Goal: Task Accomplishment & Management: Complete application form

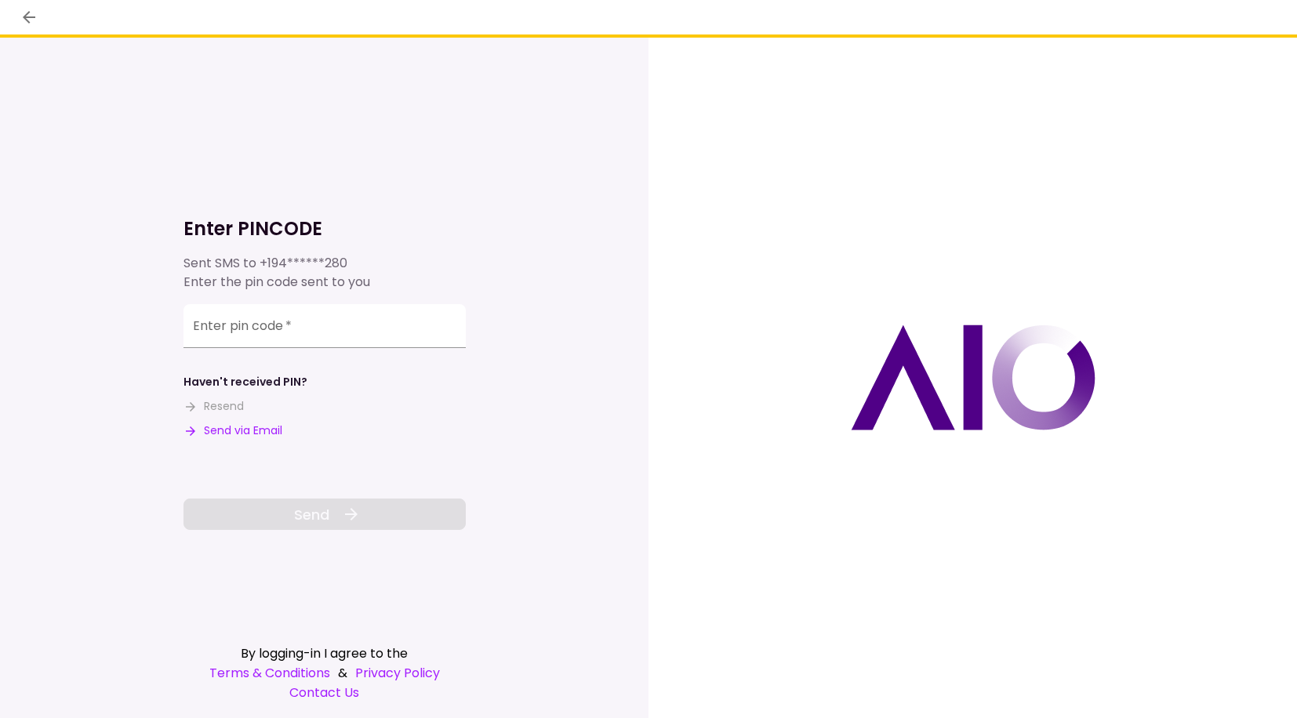
click at [260, 436] on button "Send via Email" at bounding box center [232, 431] width 99 height 16
click at [256, 332] on input "Enter pin code   *" at bounding box center [324, 326] width 282 height 44
click at [225, 336] on input "Enter pin code   *" at bounding box center [324, 329] width 282 height 44
paste input "******"
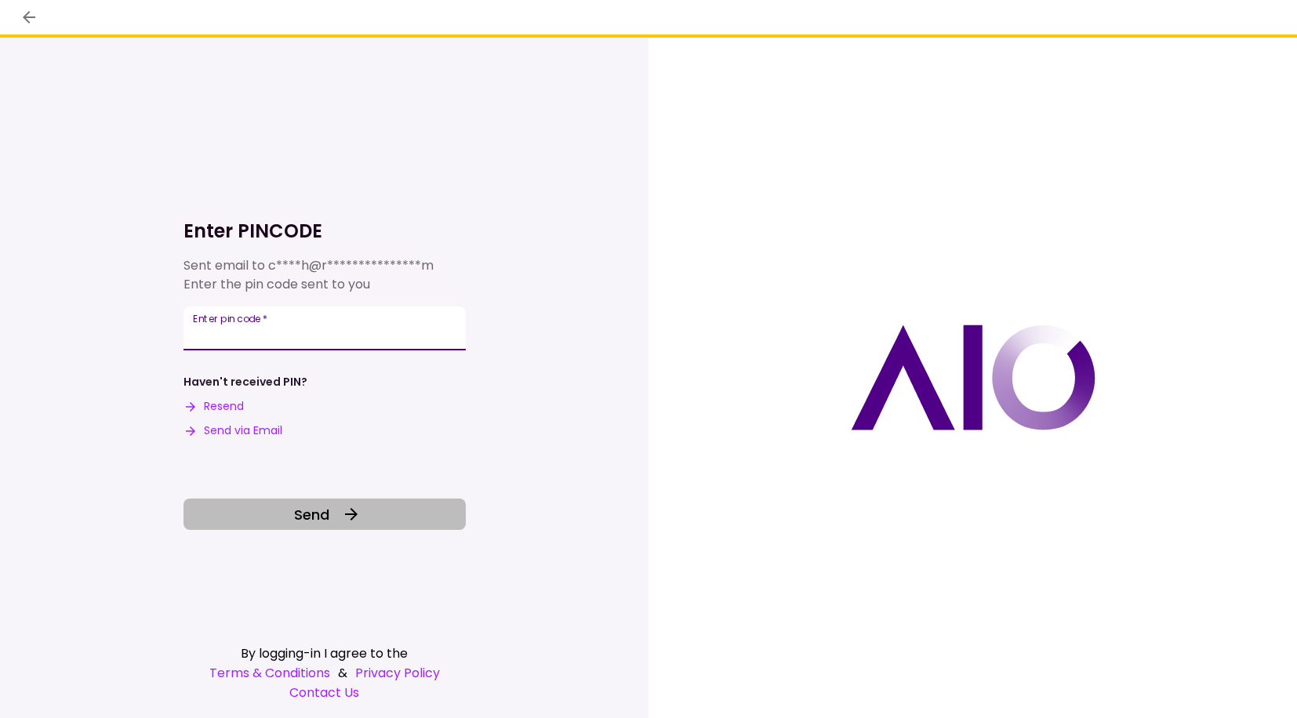
type input "******"
click at [274, 515] on button "Send" at bounding box center [324, 514] width 282 height 31
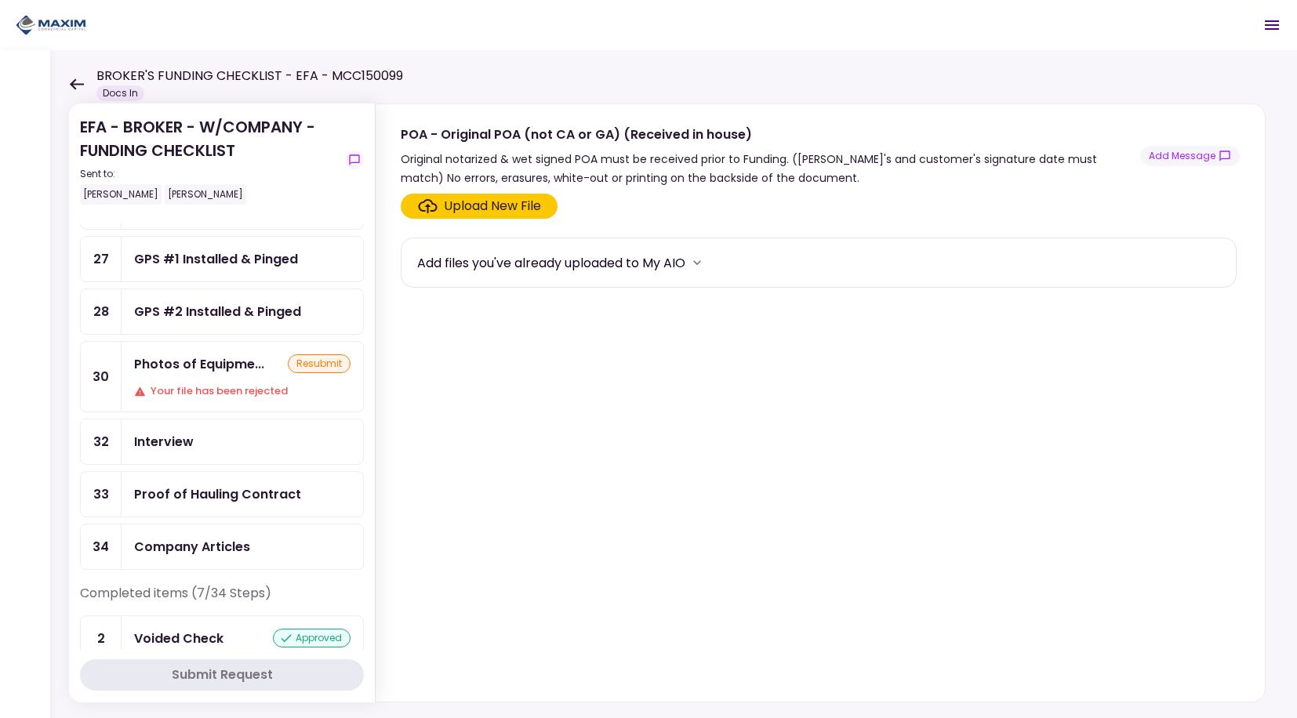
scroll to position [1176, 0]
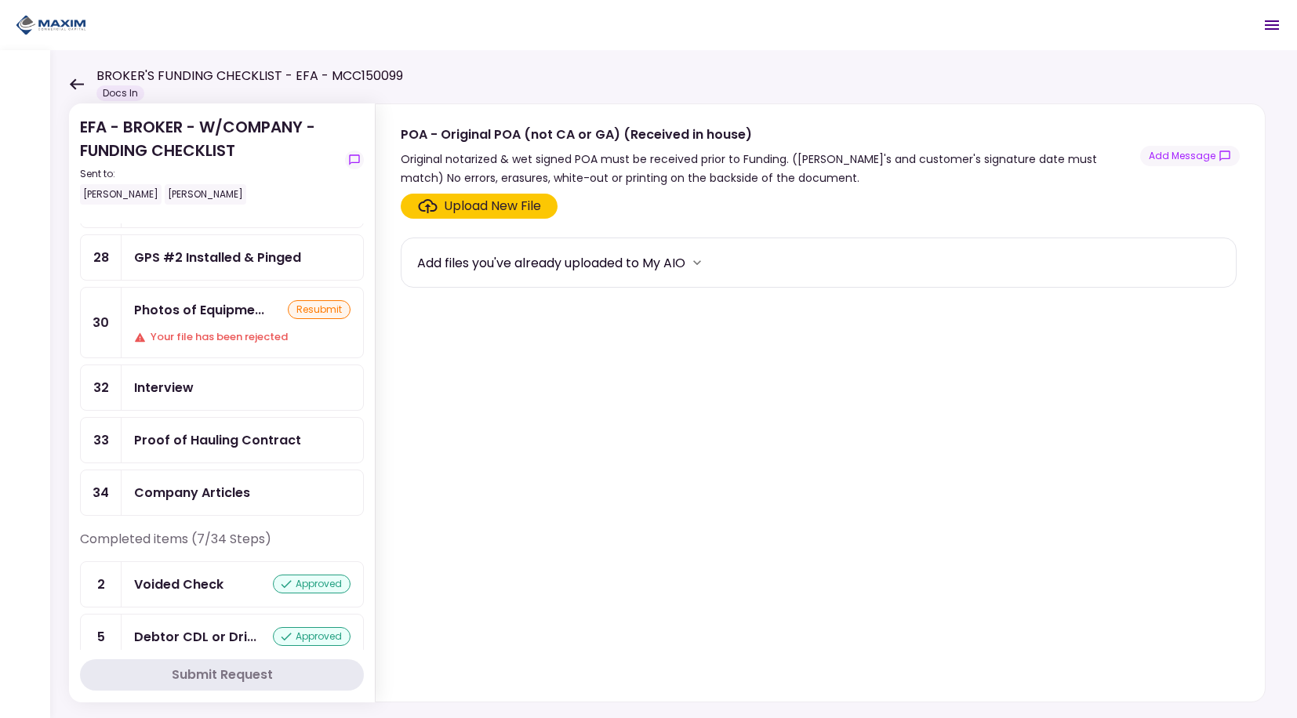
click at [251, 433] on div "Proof of Hauling Contract" at bounding box center [217, 440] width 167 height 20
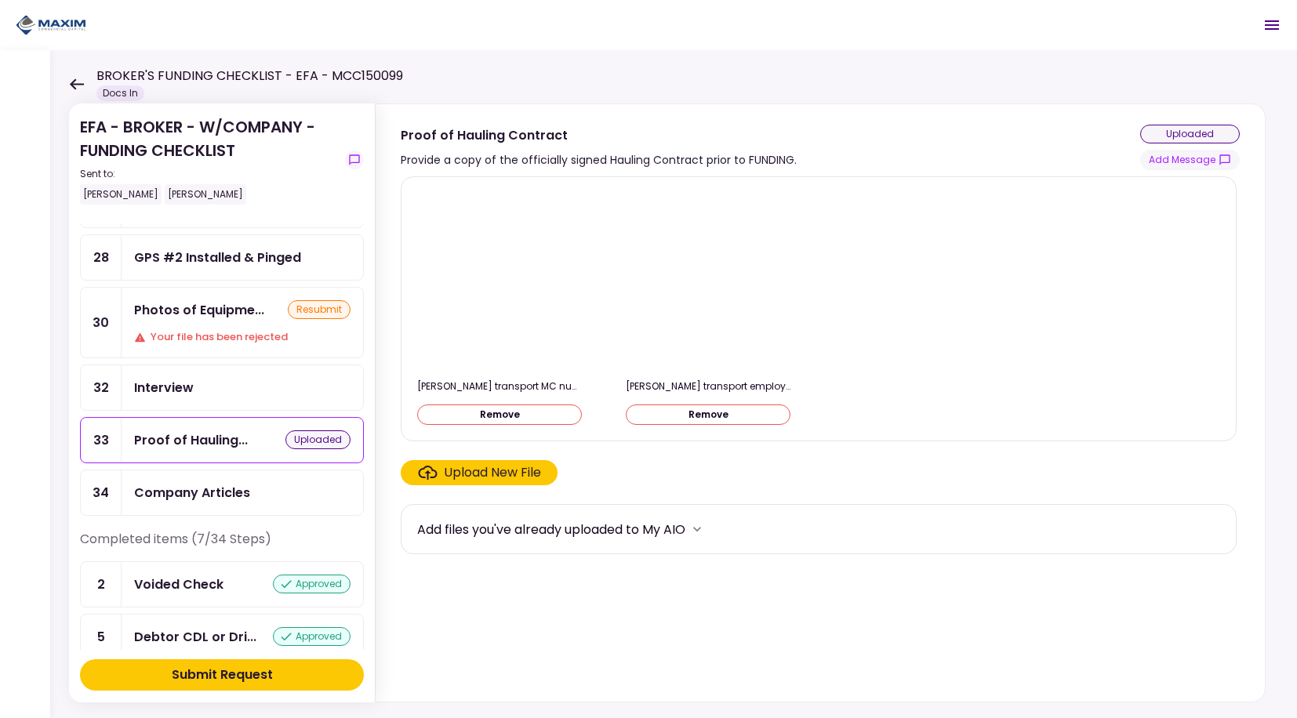
click at [288, 674] on button "Submit Request" at bounding box center [222, 674] width 284 height 31
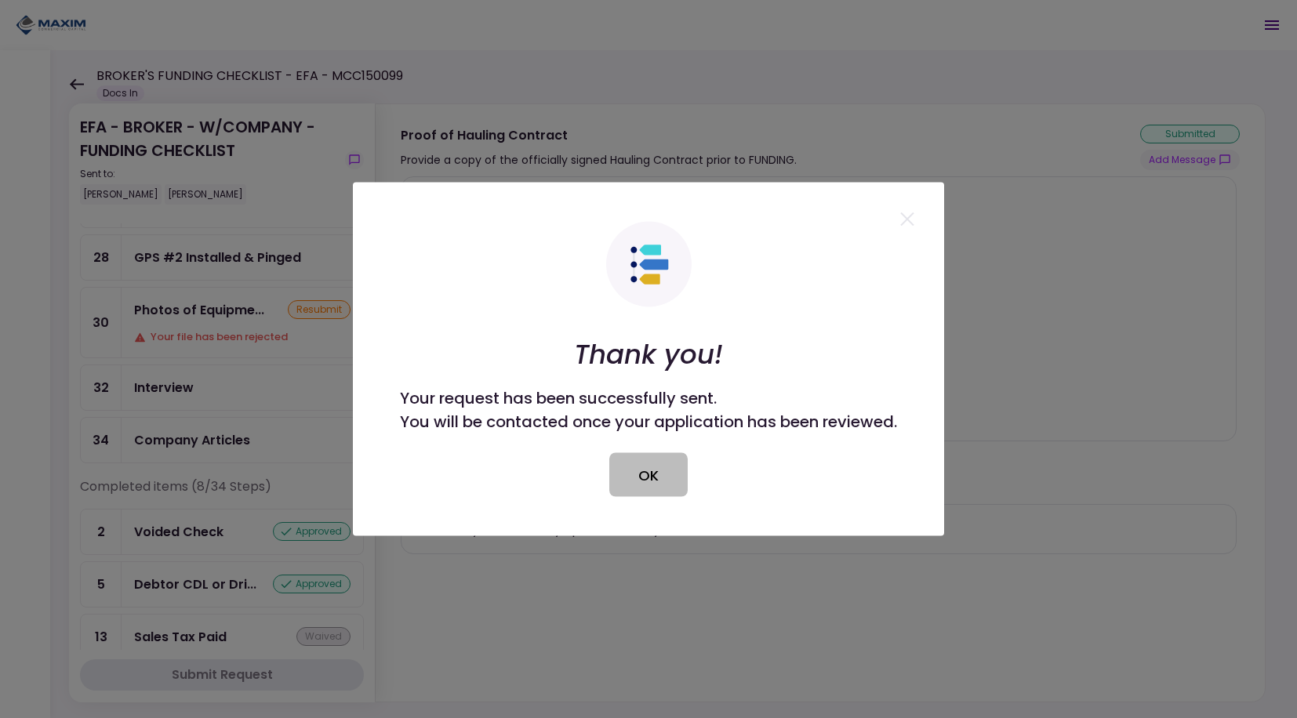
click at [655, 477] on button "OK" at bounding box center [648, 475] width 78 height 44
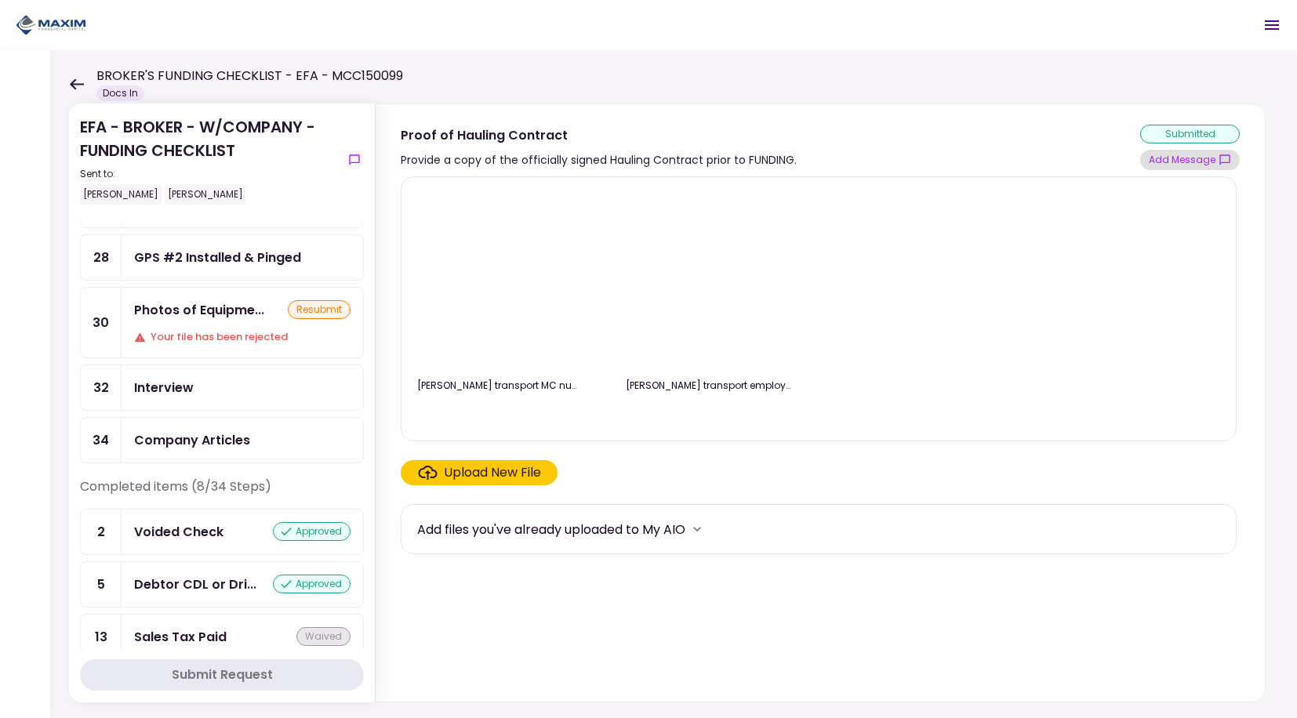
click at [1155, 158] on button "Add Message" at bounding box center [1190, 160] width 100 height 20
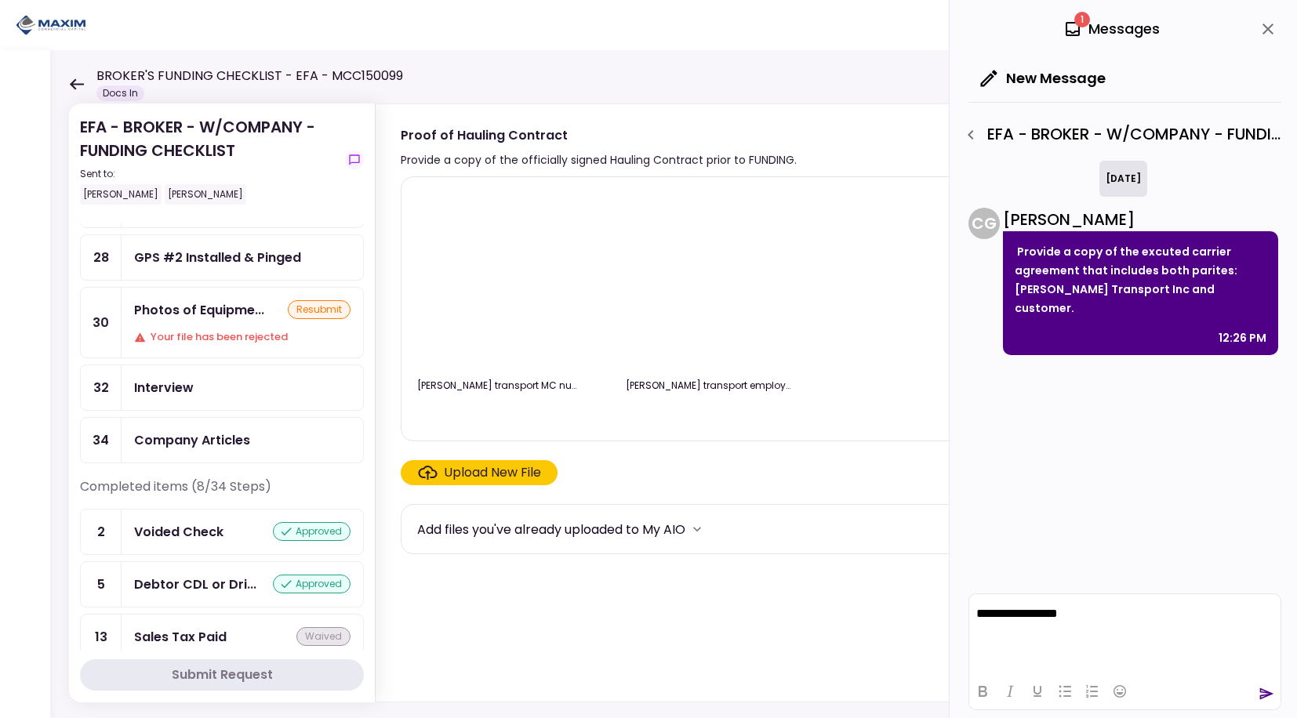
scroll to position [2, 0]
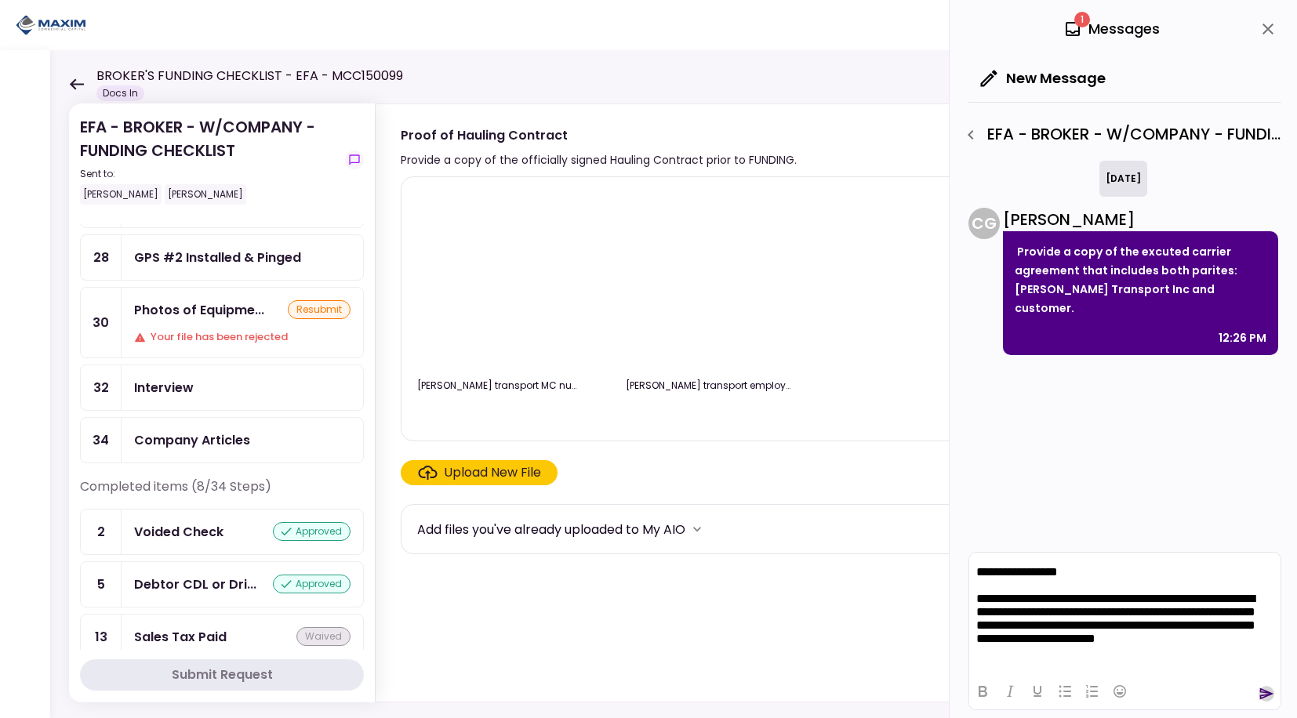
click at [1265, 695] on icon "send" at bounding box center [1266, 694] width 16 height 16
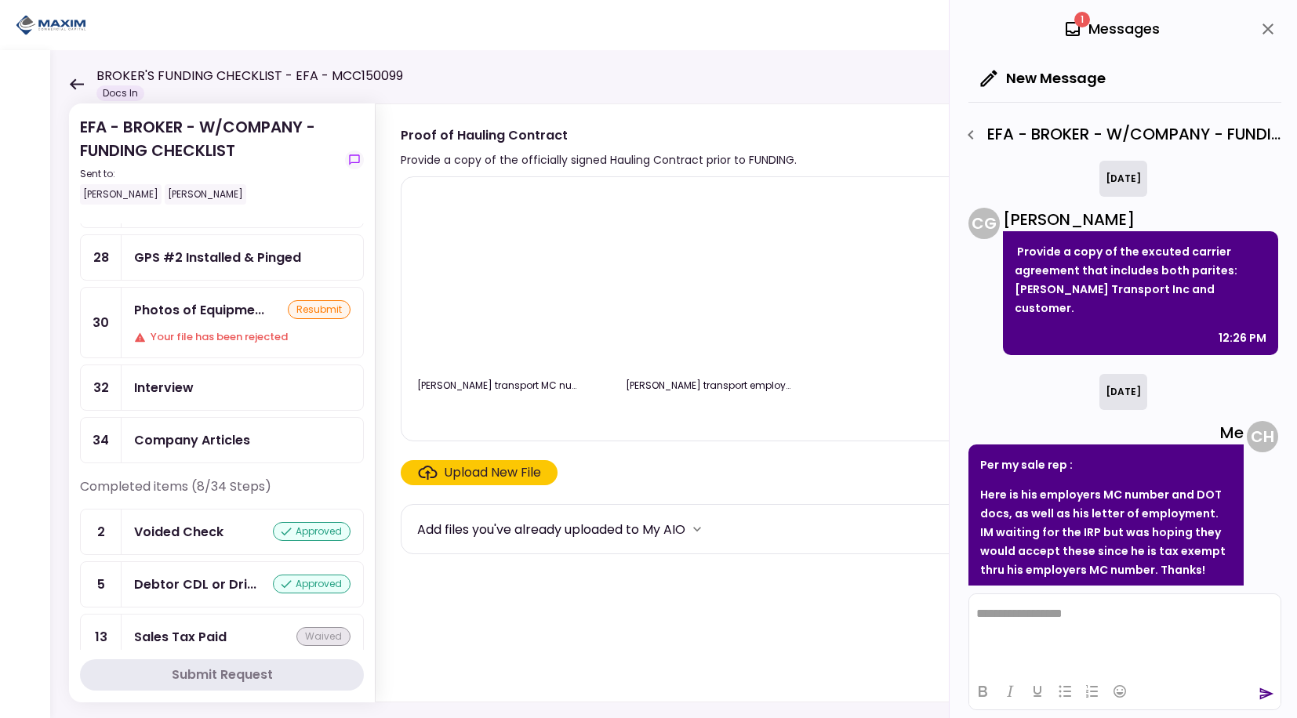
scroll to position [20, 0]
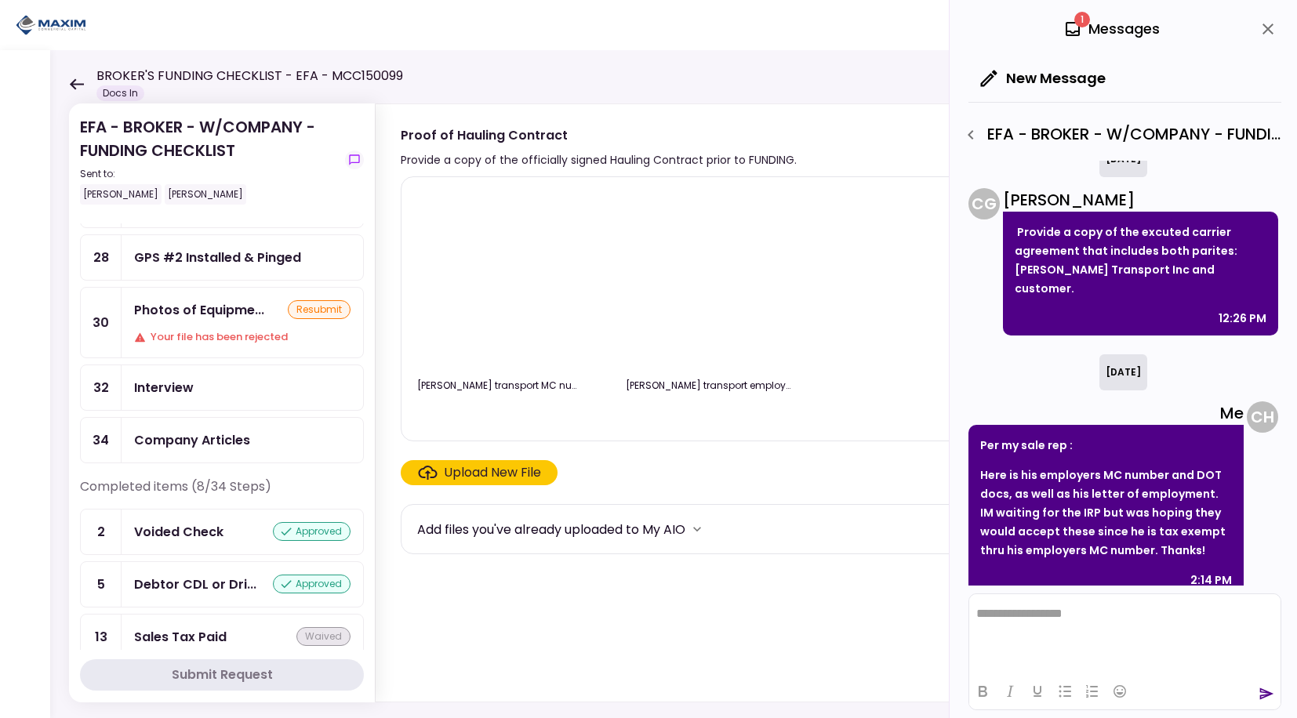
click at [233, 433] on div "Company Articles" at bounding box center [192, 440] width 116 height 20
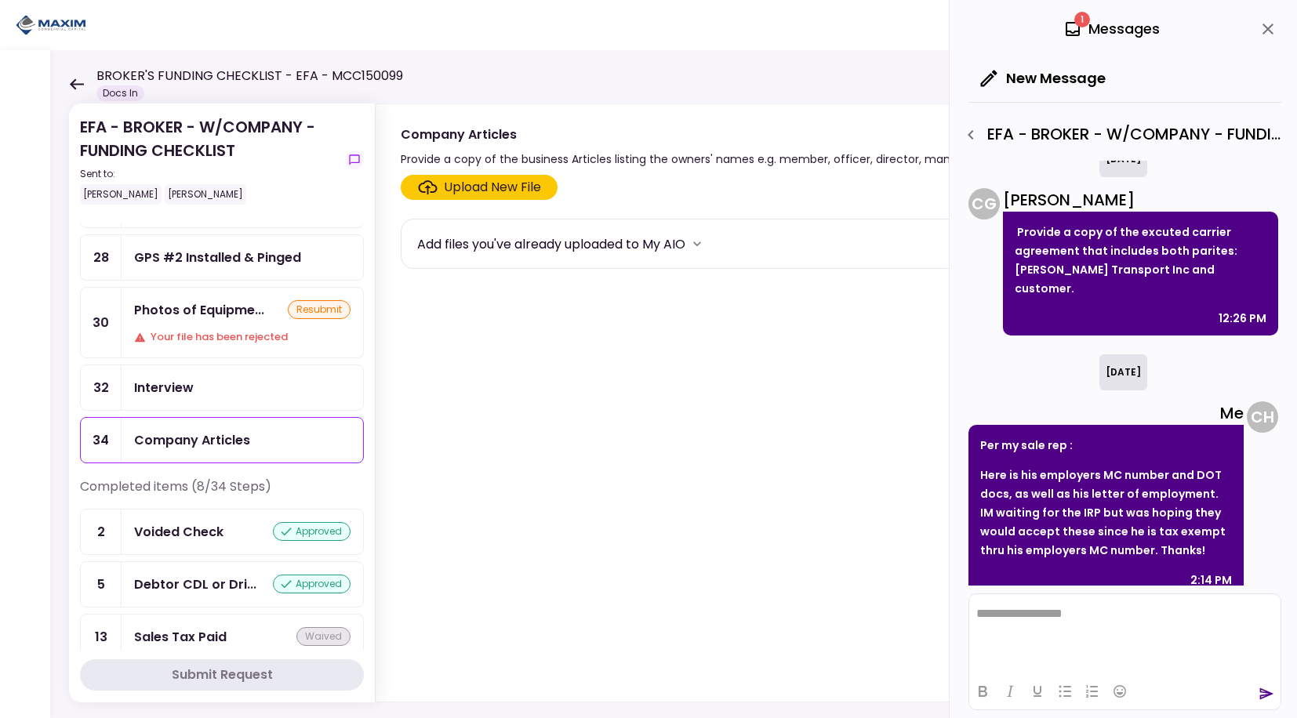
click at [1265, 33] on icon "close" at bounding box center [1267, 29] width 11 height 11
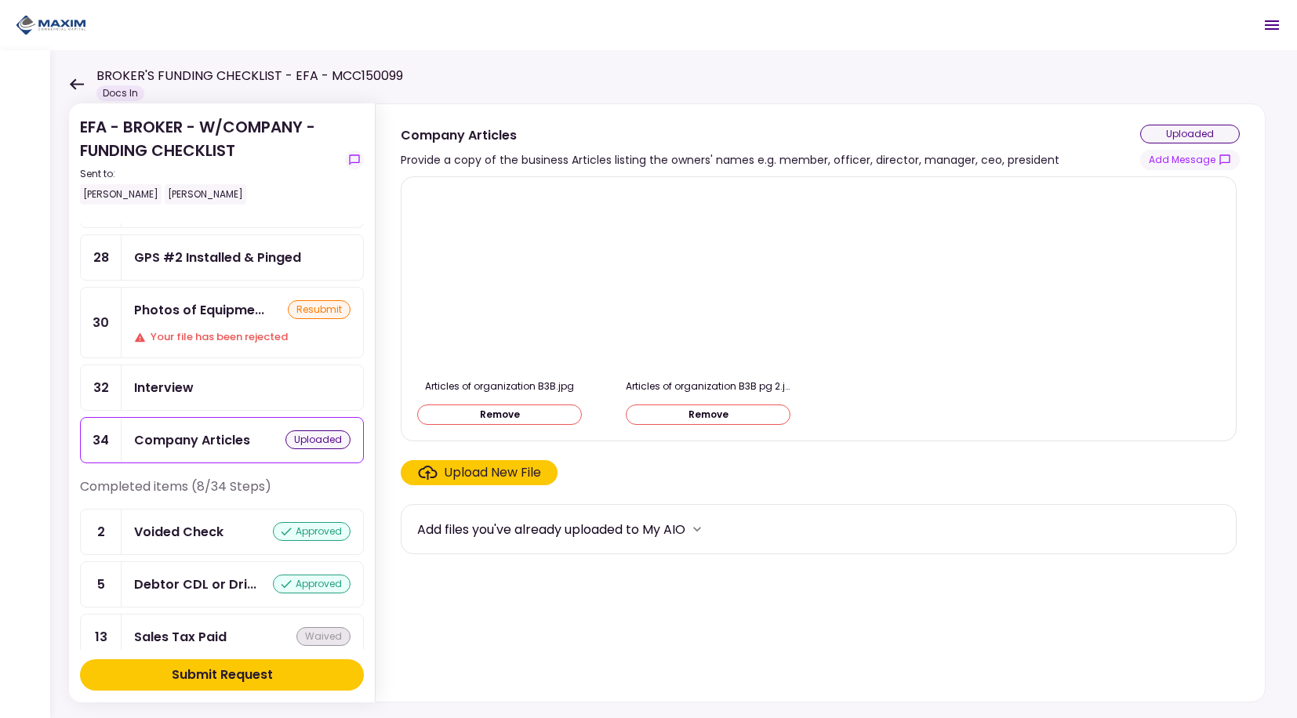
click at [301, 677] on button "Submit Request" at bounding box center [222, 674] width 284 height 31
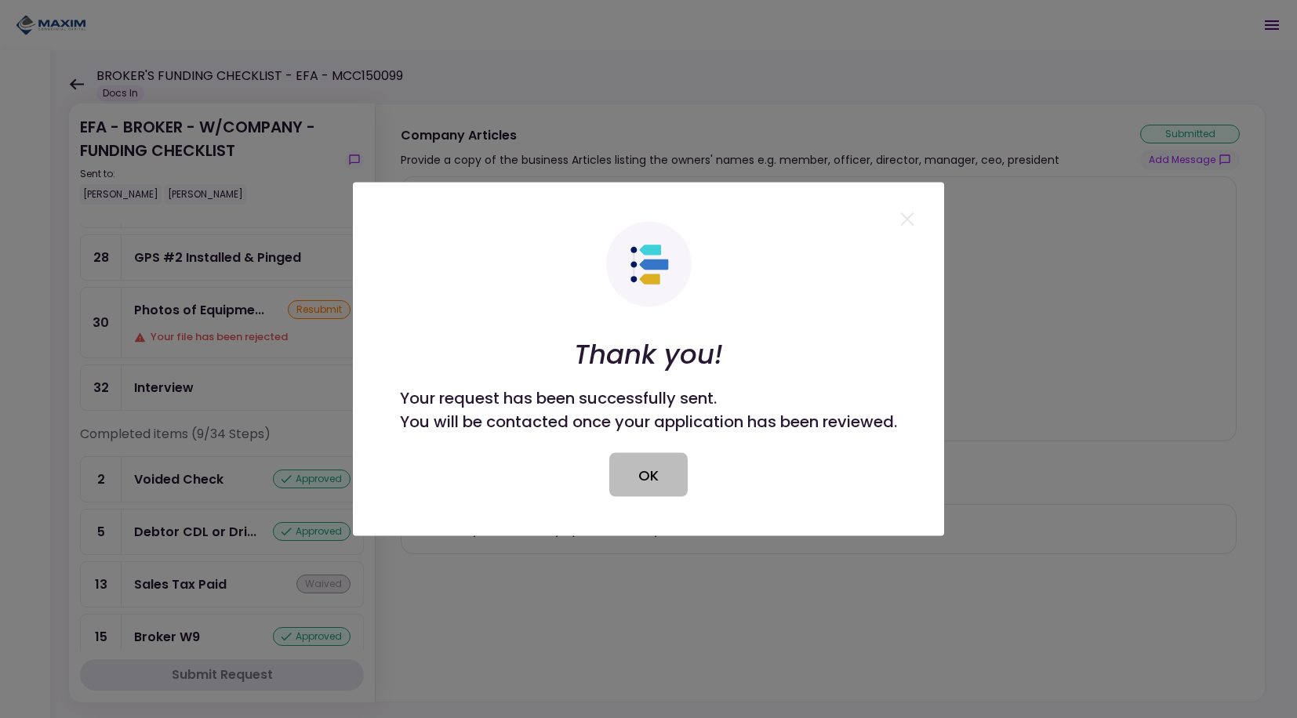
click at [656, 467] on button "OK" at bounding box center [648, 475] width 78 height 44
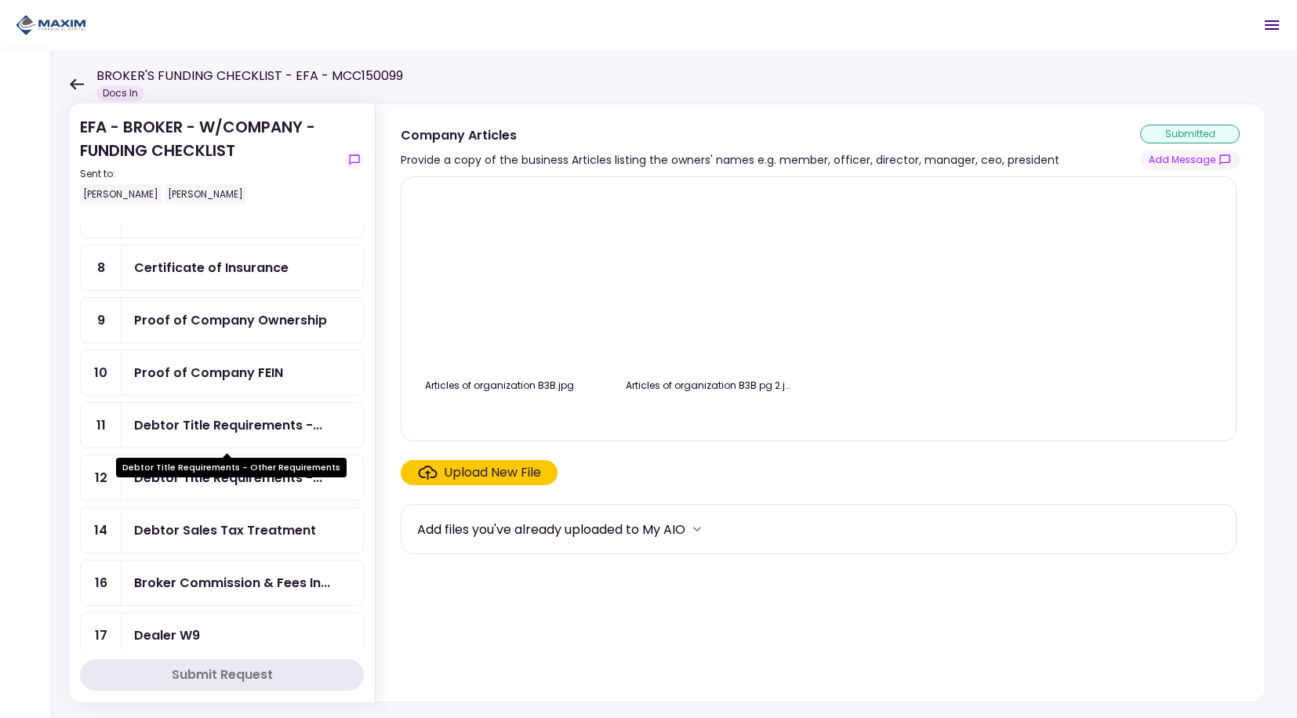
scroll to position [235, 0]
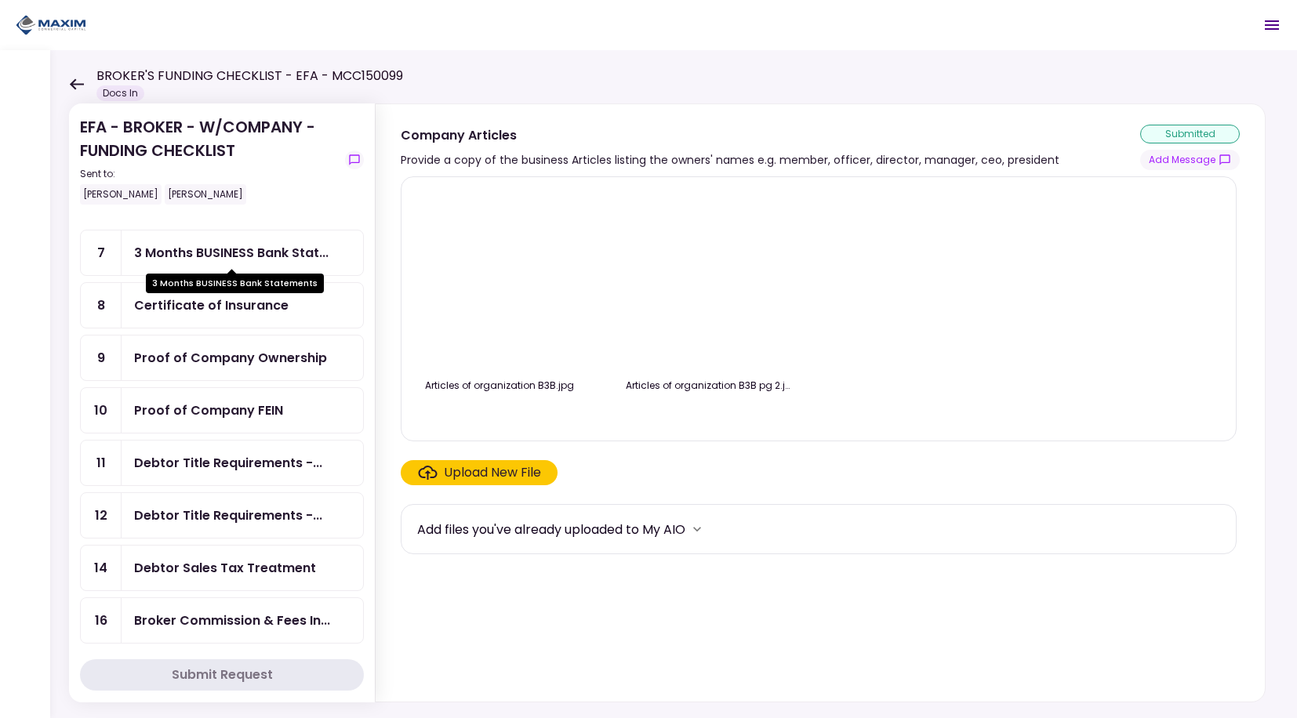
click at [241, 250] on div "3 Months BUSINESS Bank Stat..." at bounding box center [231, 253] width 194 height 20
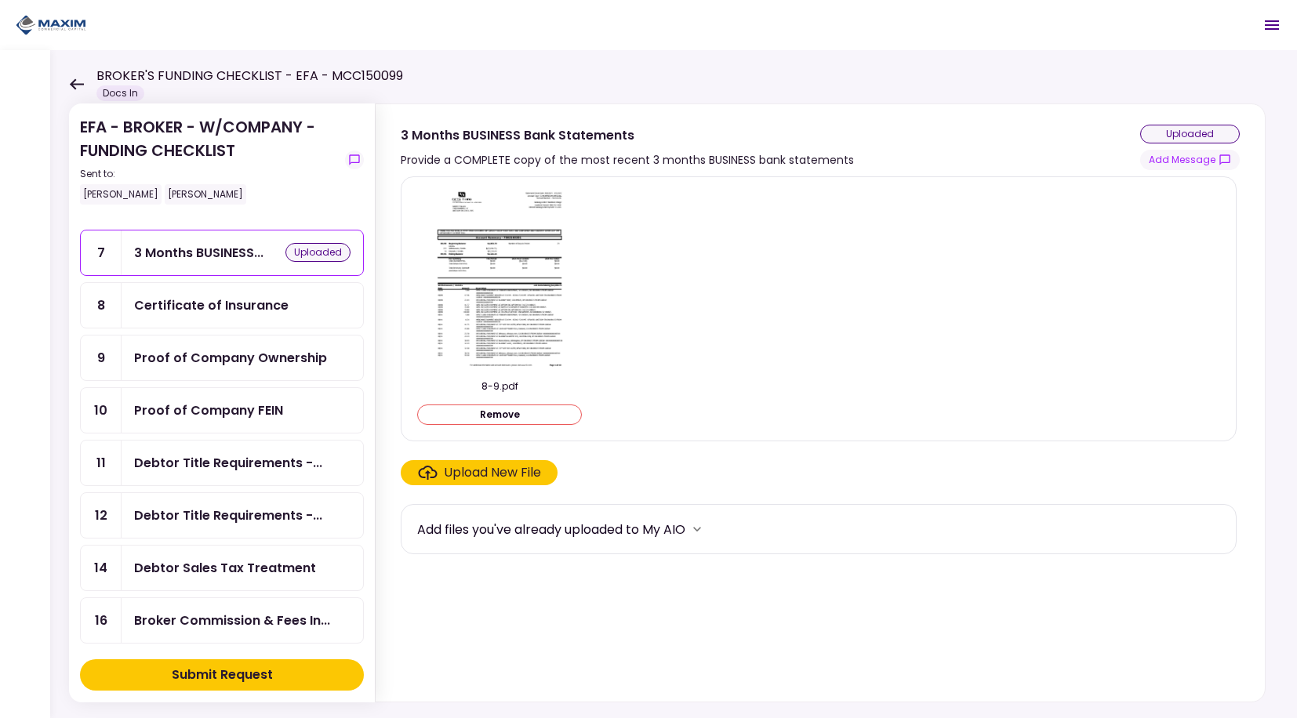
click at [258, 675] on div "Submit Request" at bounding box center [222, 675] width 101 height 19
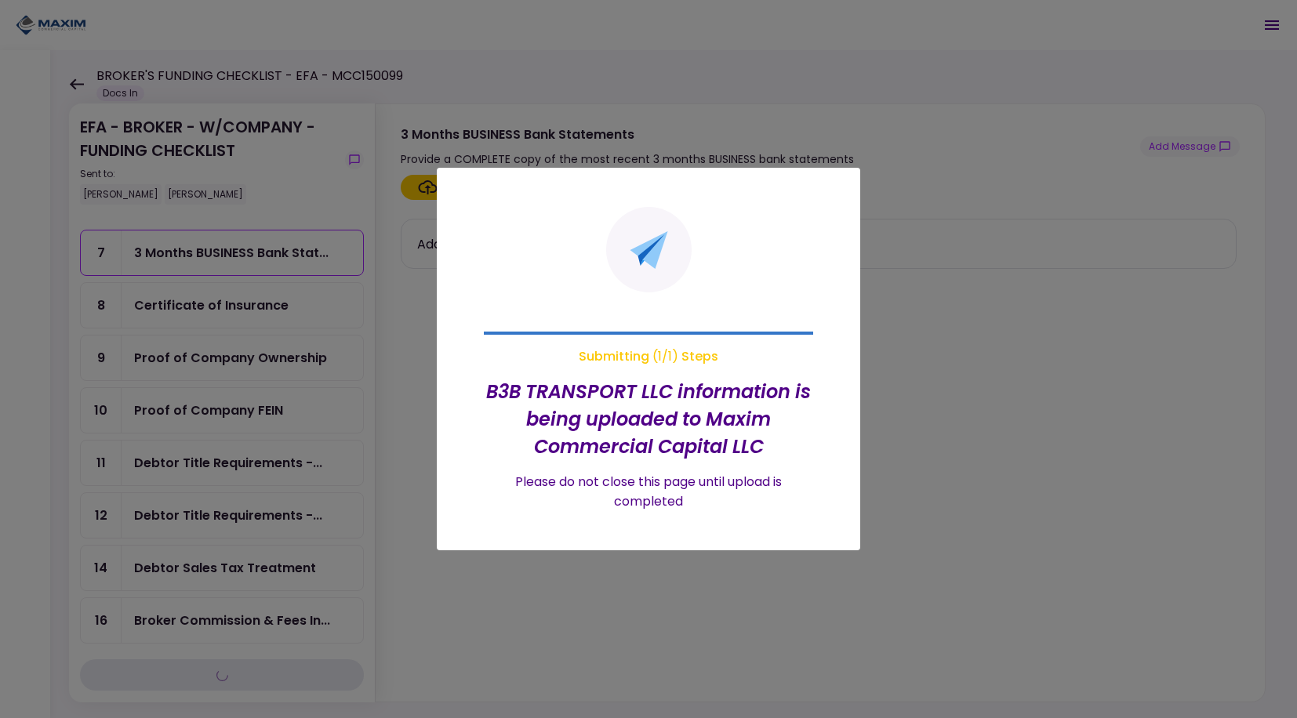
scroll to position [183, 0]
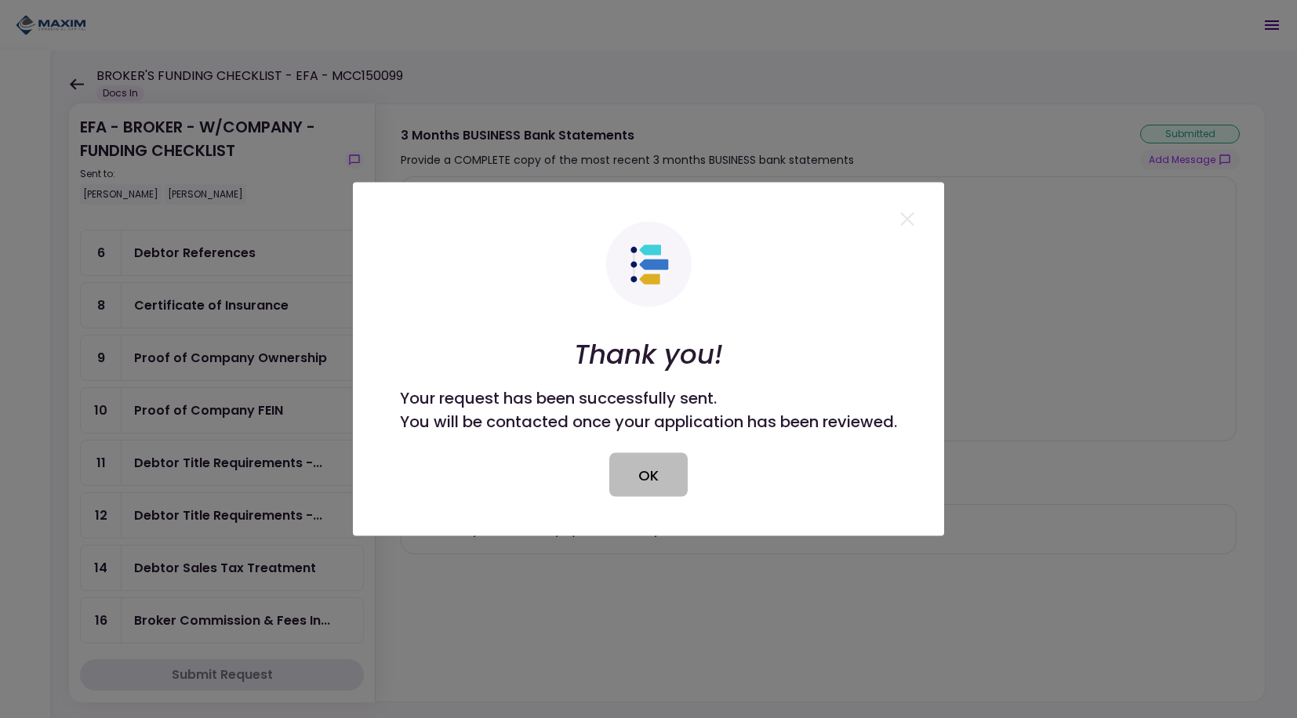
click at [680, 477] on button "OK" at bounding box center [648, 475] width 78 height 44
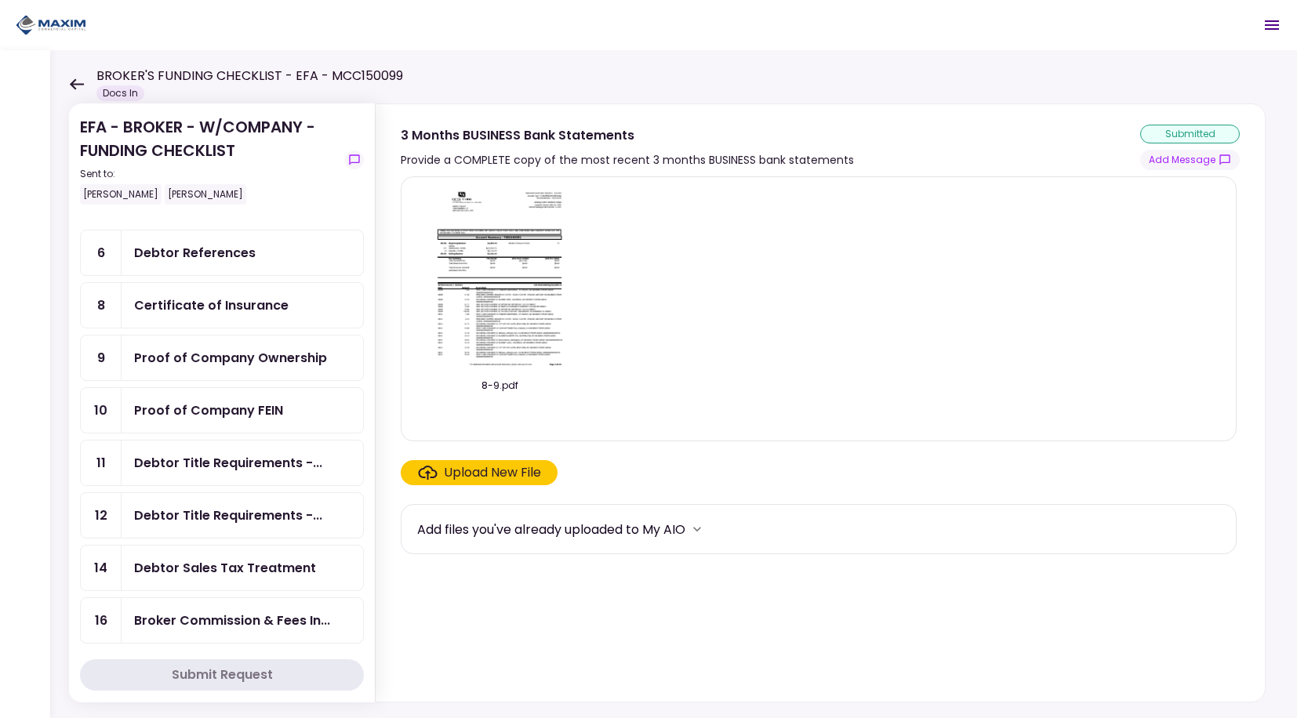
click at [74, 90] on div "BROKER'S FUNDING CHECKLIST - EFA - MCC150099 Docs In" at bounding box center [236, 84] width 334 height 34
click at [77, 76] on div "BROKER'S FUNDING CHECKLIST - EFA - MCC150099 Docs In" at bounding box center [236, 84] width 334 height 34
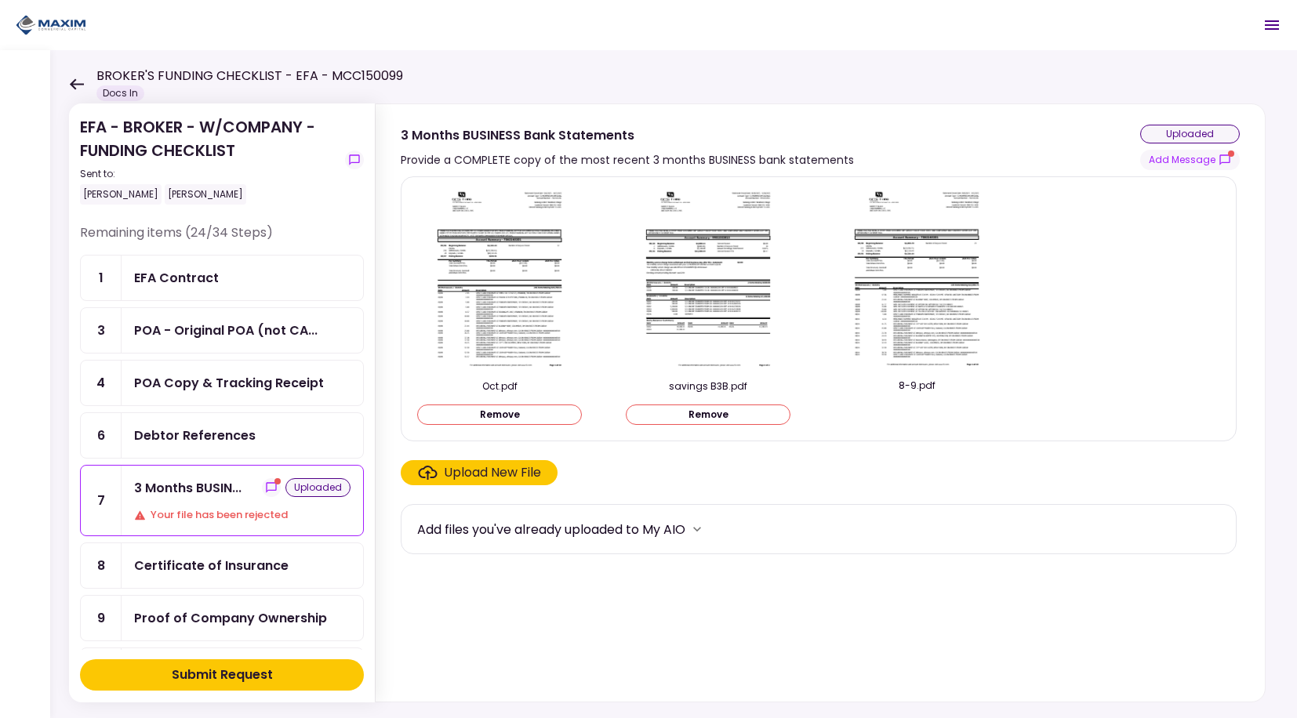
click at [288, 677] on button "Submit Request" at bounding box center [222, 674] width 284 height 31
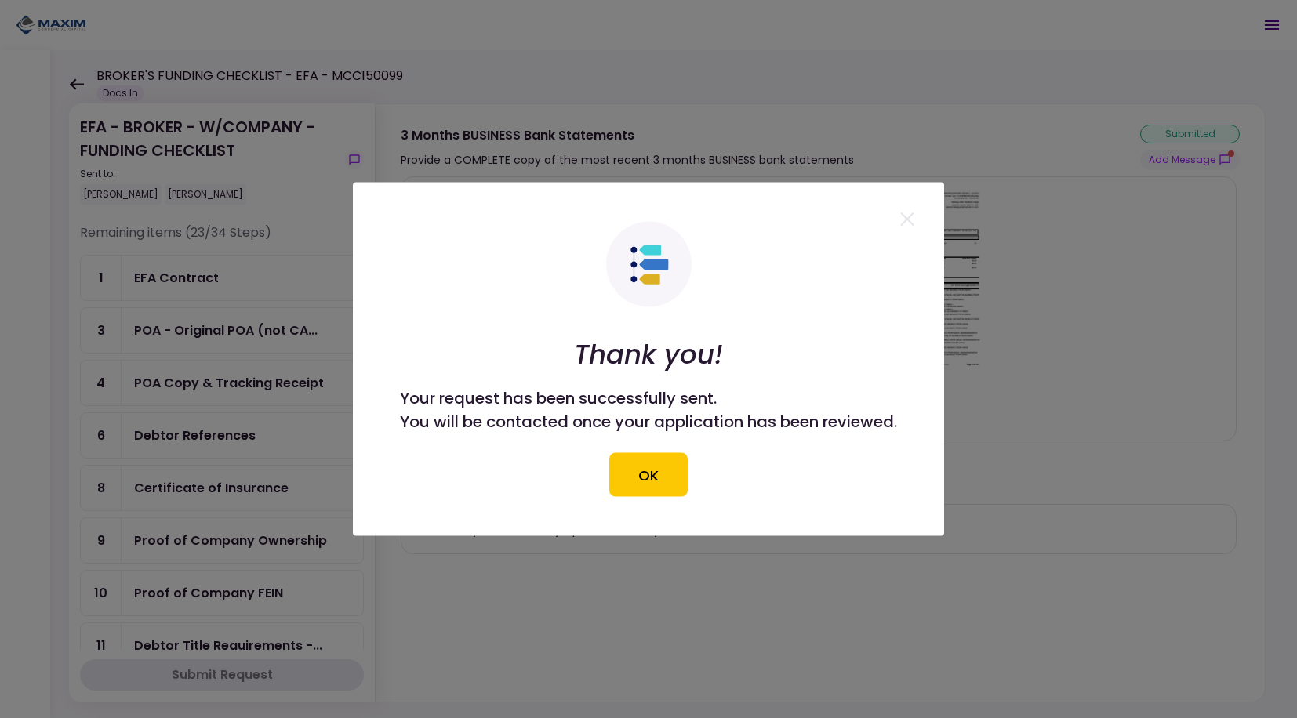
click at [646, 470] on button "OK" at bounding box center [648, 475] width 78 height 44
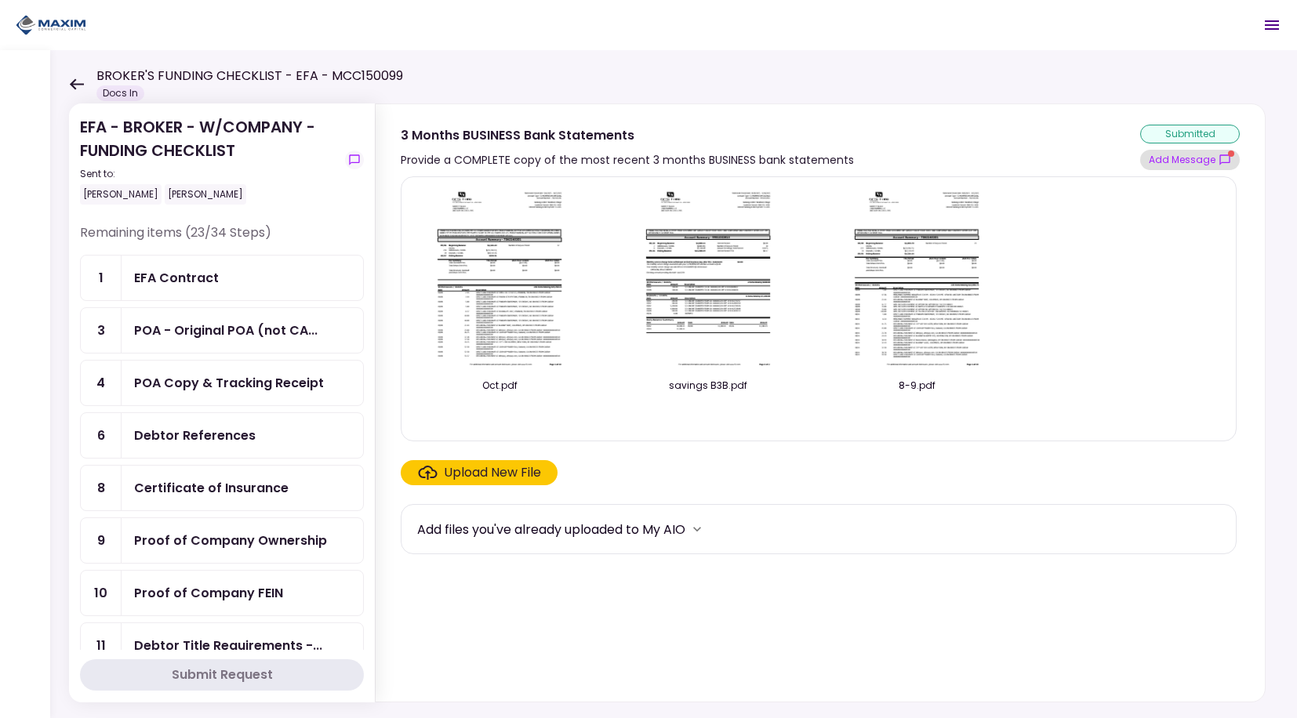
click at [1164, 163] on button "Add Message" at bounding box center [1190, 160] width 100 height 20
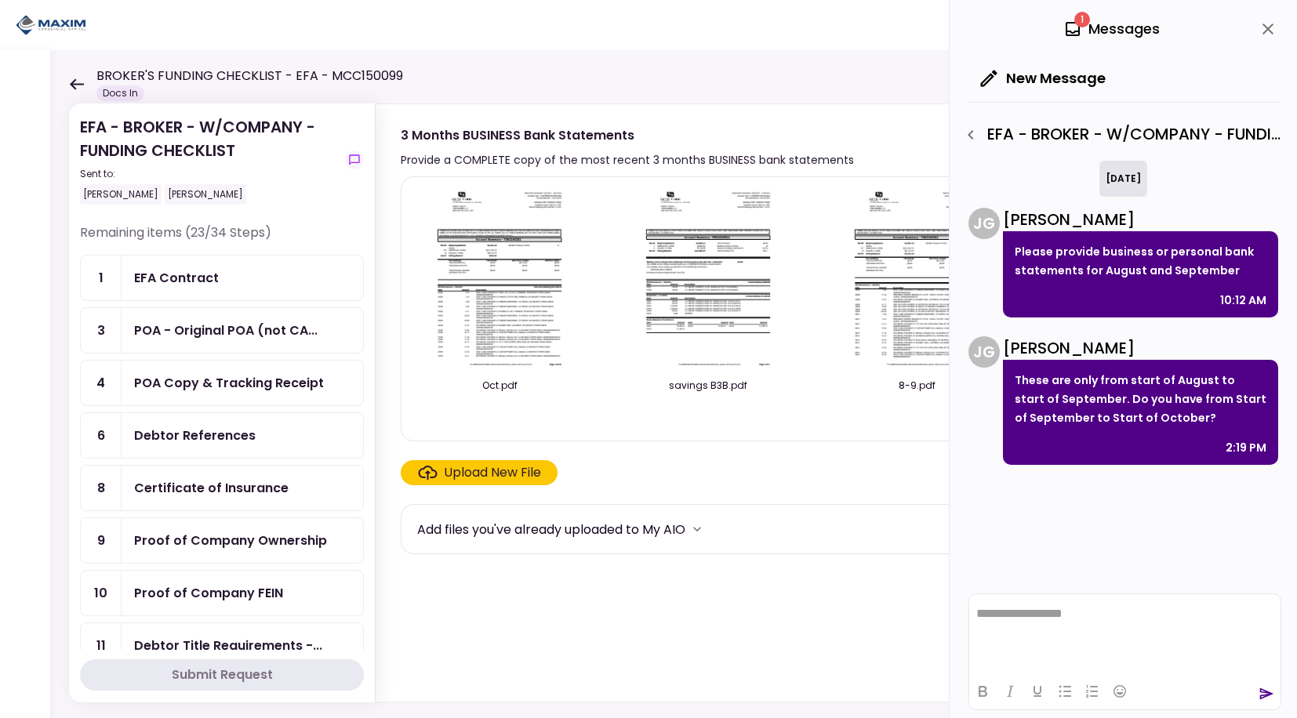
click at [1018, 627] on html "**********" at bounding box center [1124, 613] width 311 height 39
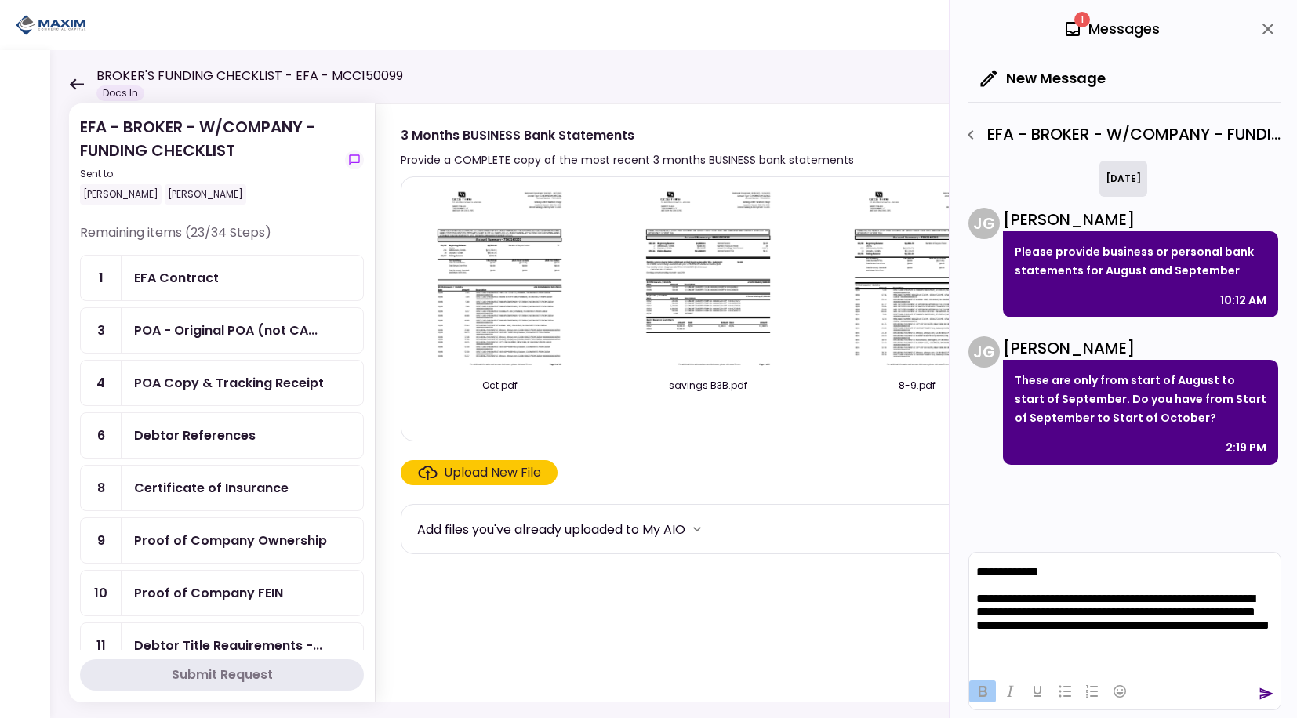
click at [1114, 644] on html "**********" at bounding box center [1124, 599] width 311 height 92
click at [1010, 644] on html "**********" at bounding box center [1124, 599] width 311 height 92
click at [1146, 632] on p "**********" at bounding box center [1124, 612] width 297 height 40
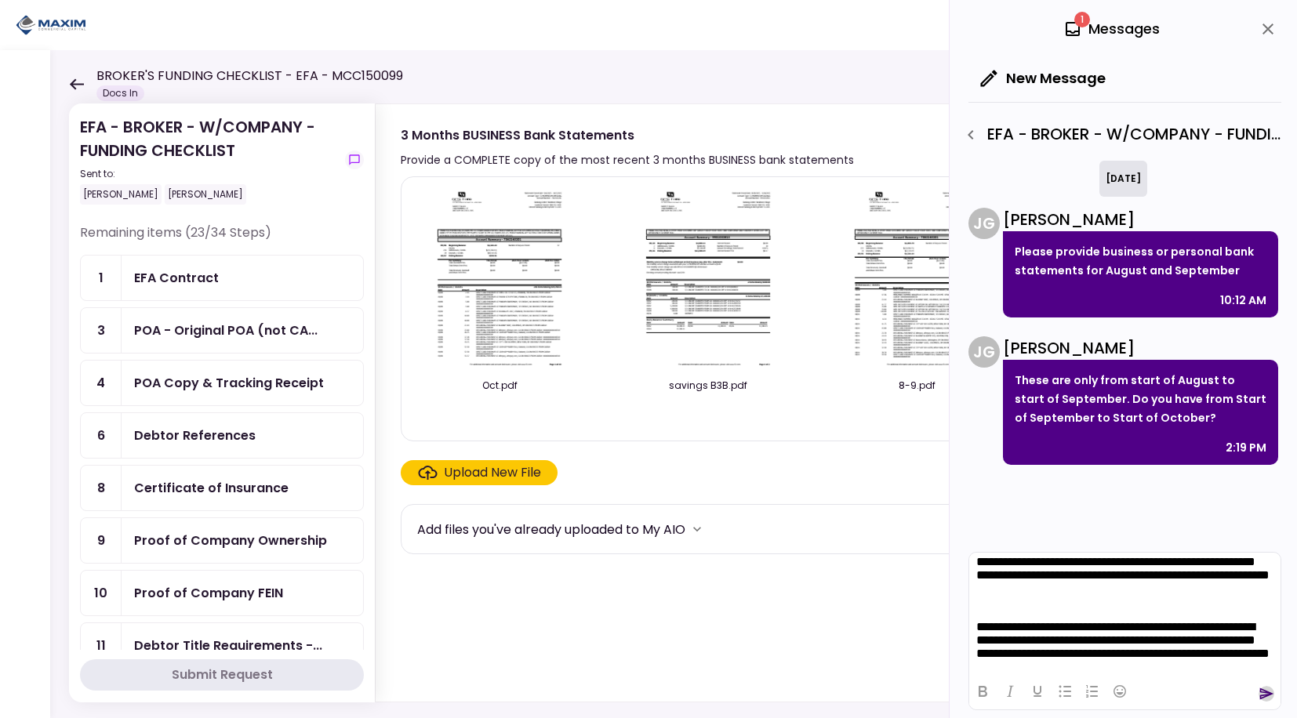
click at [1265, 695] on icon "send" at bounding box center [1266, 694] width 16 height 16
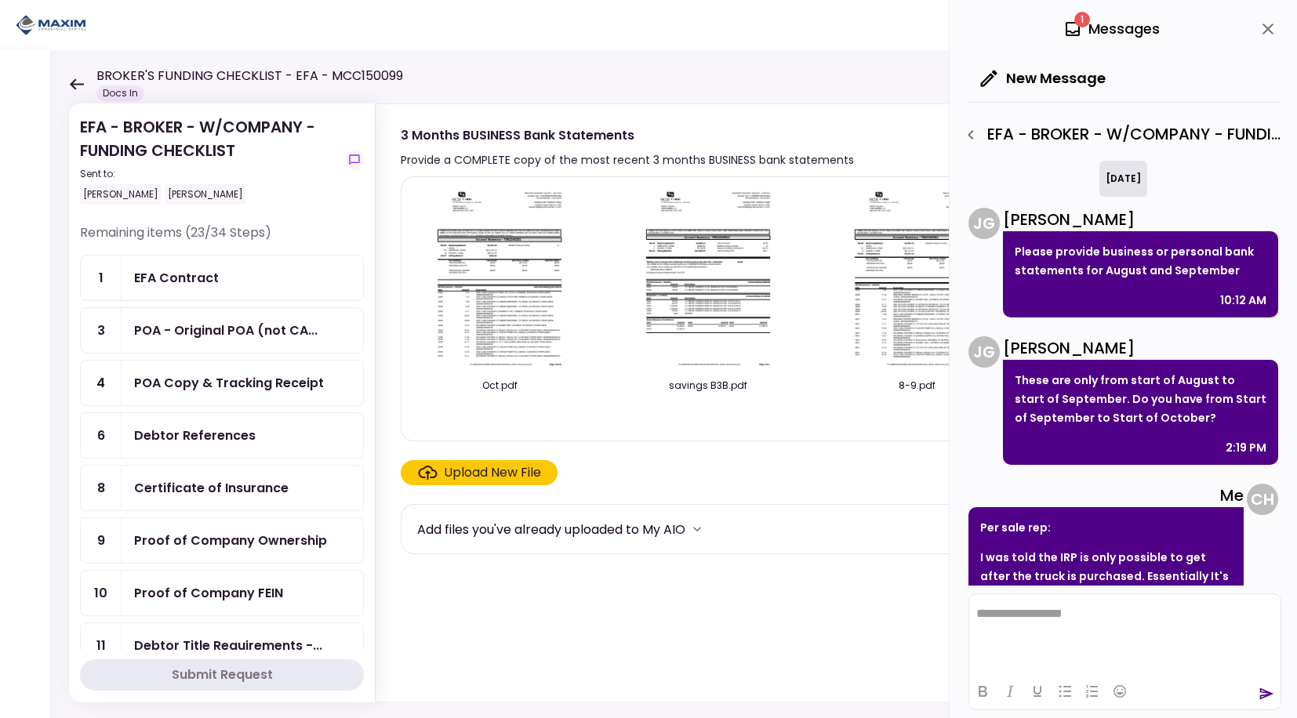
scroll to position [236, 0]
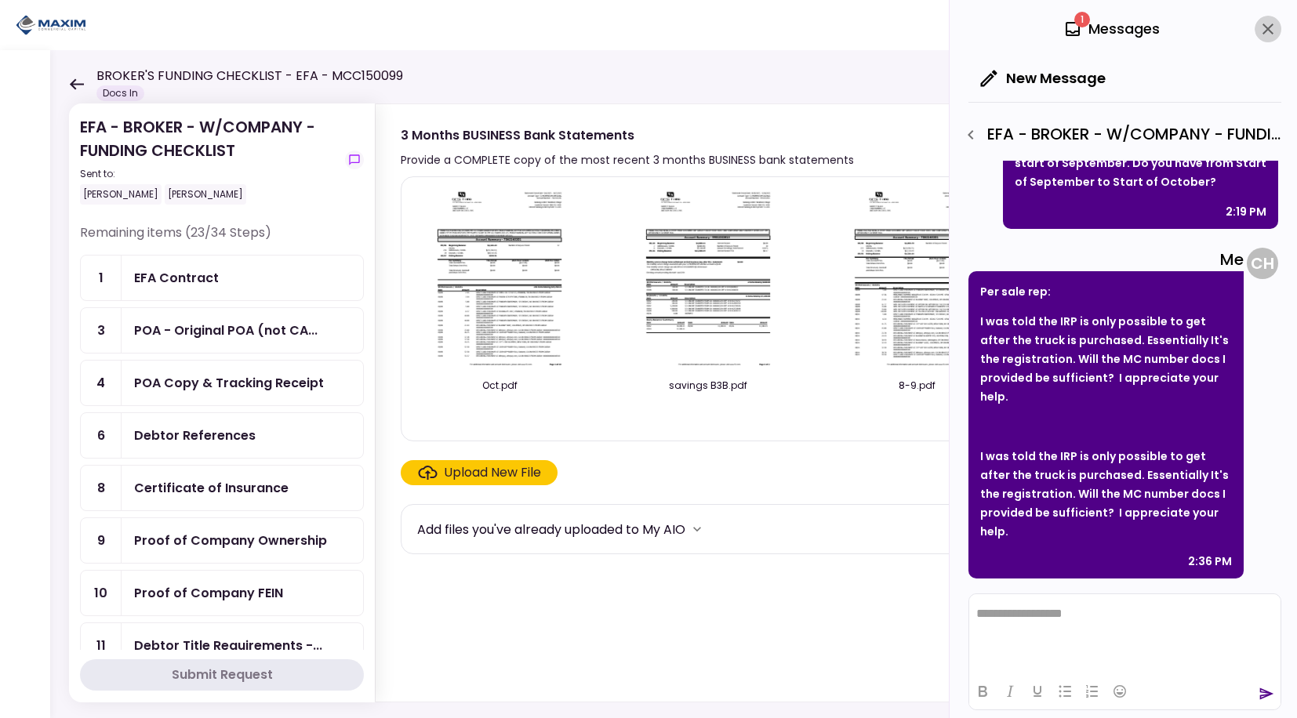
drag, startPoint x: 1268, startPoint y: 25, endPoint x: 1201, endPoint y: 15, distance: 68.2
click at [1268, 25] on icon "close" at bounding box center [1267, 29] width 19 height 19
